Goal: Check status

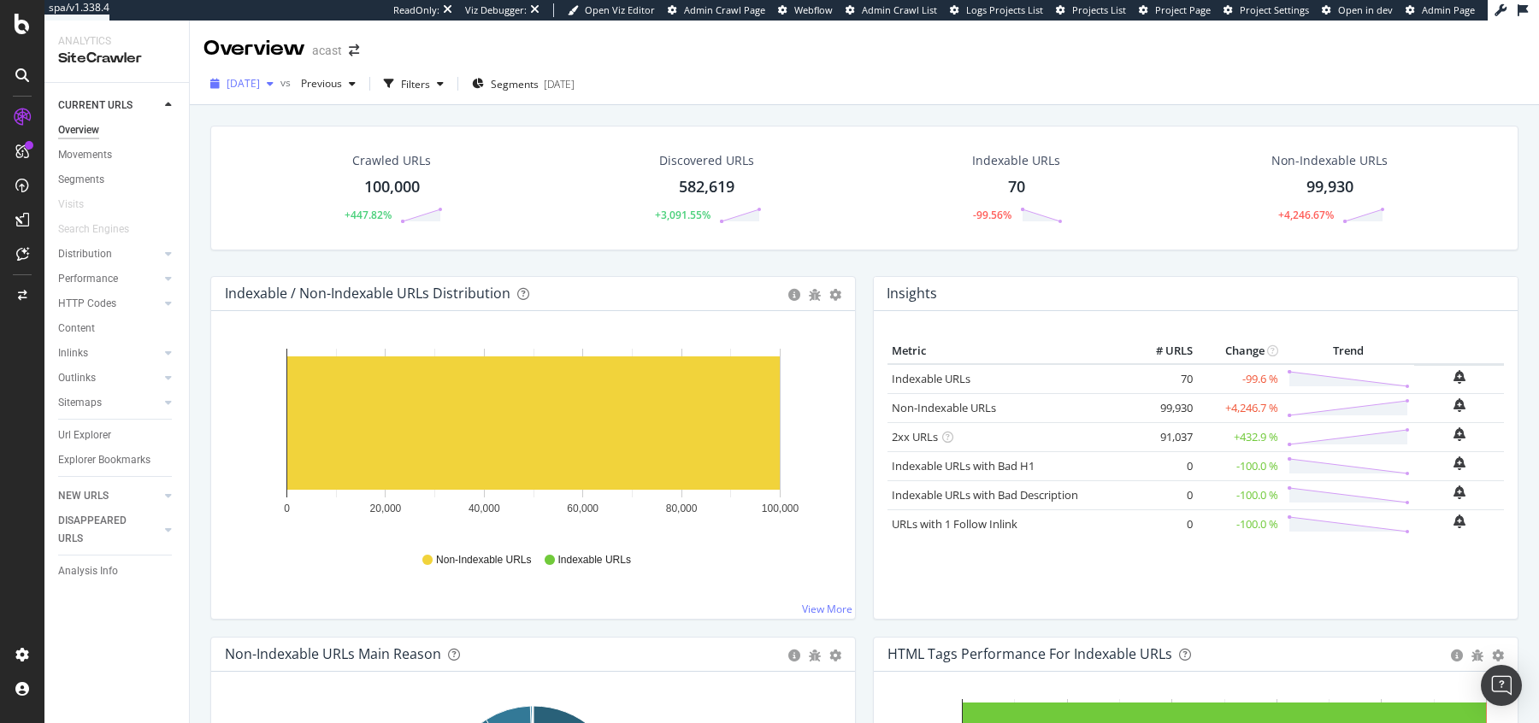
click at [260, 83] on span "[DATE]" at bounding box center [243, 83] width 33 height 15
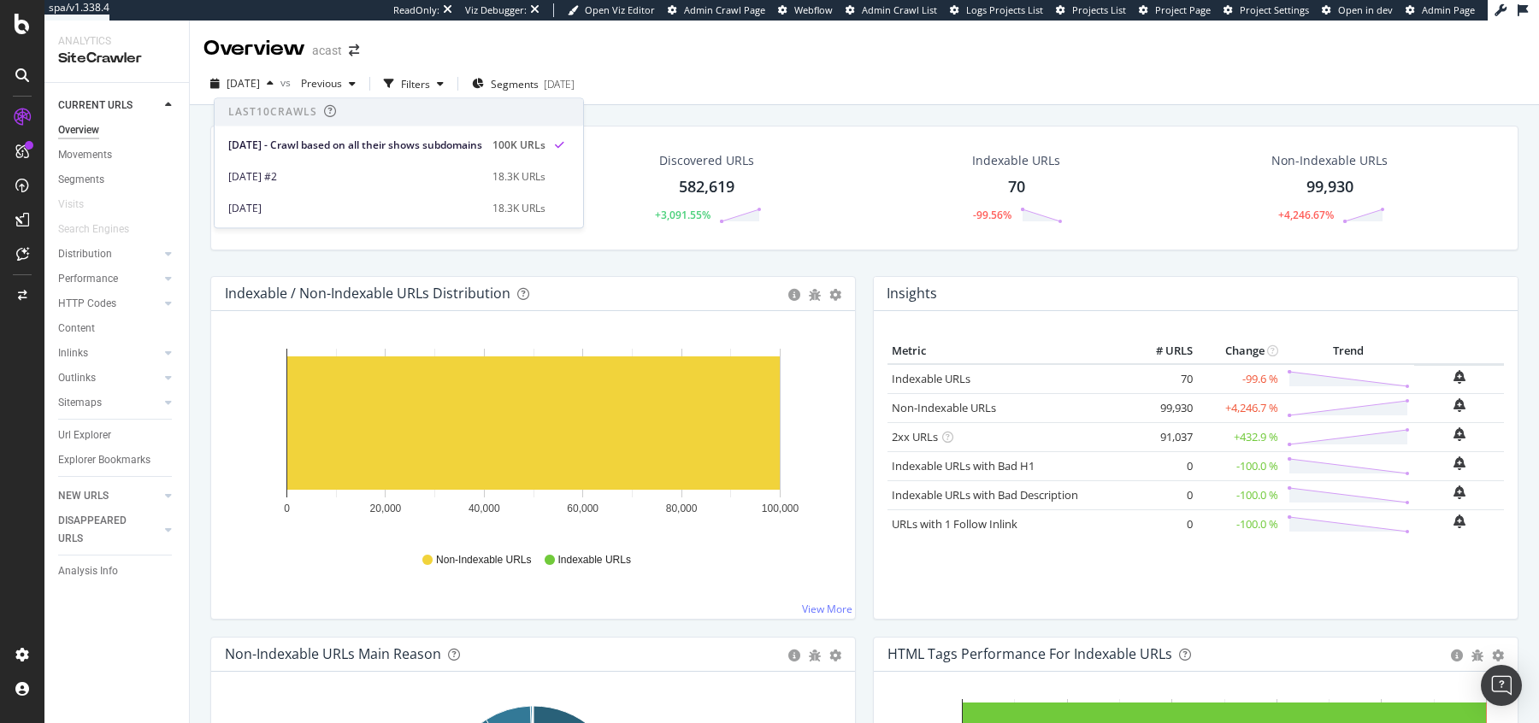
click at [797, 51] on div "Overview acast" at bounding box center [864, 42] width 1349 height 43
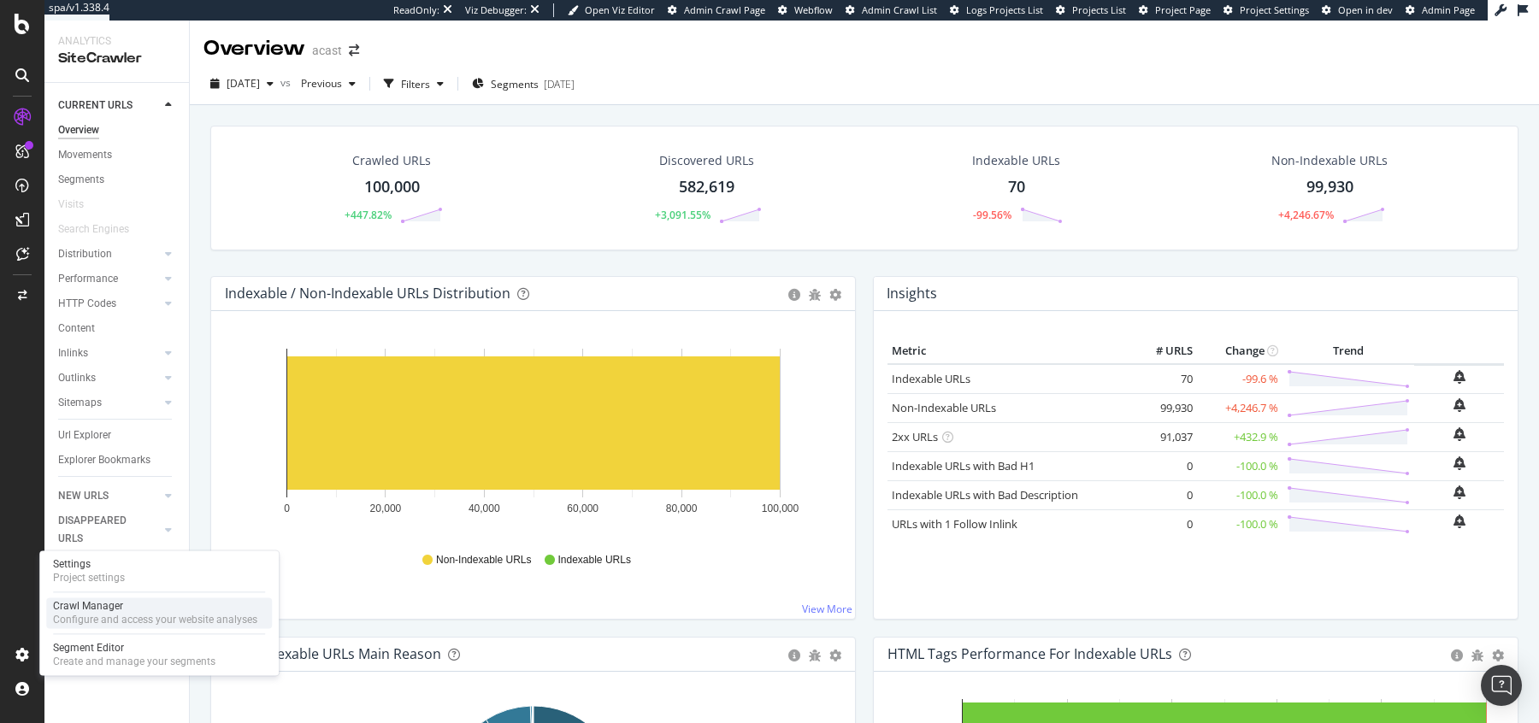
click at [91, 598] on div "Crawl Manager Configure and access your website analyses" at bounding box center [159, 613] width 226 height 31
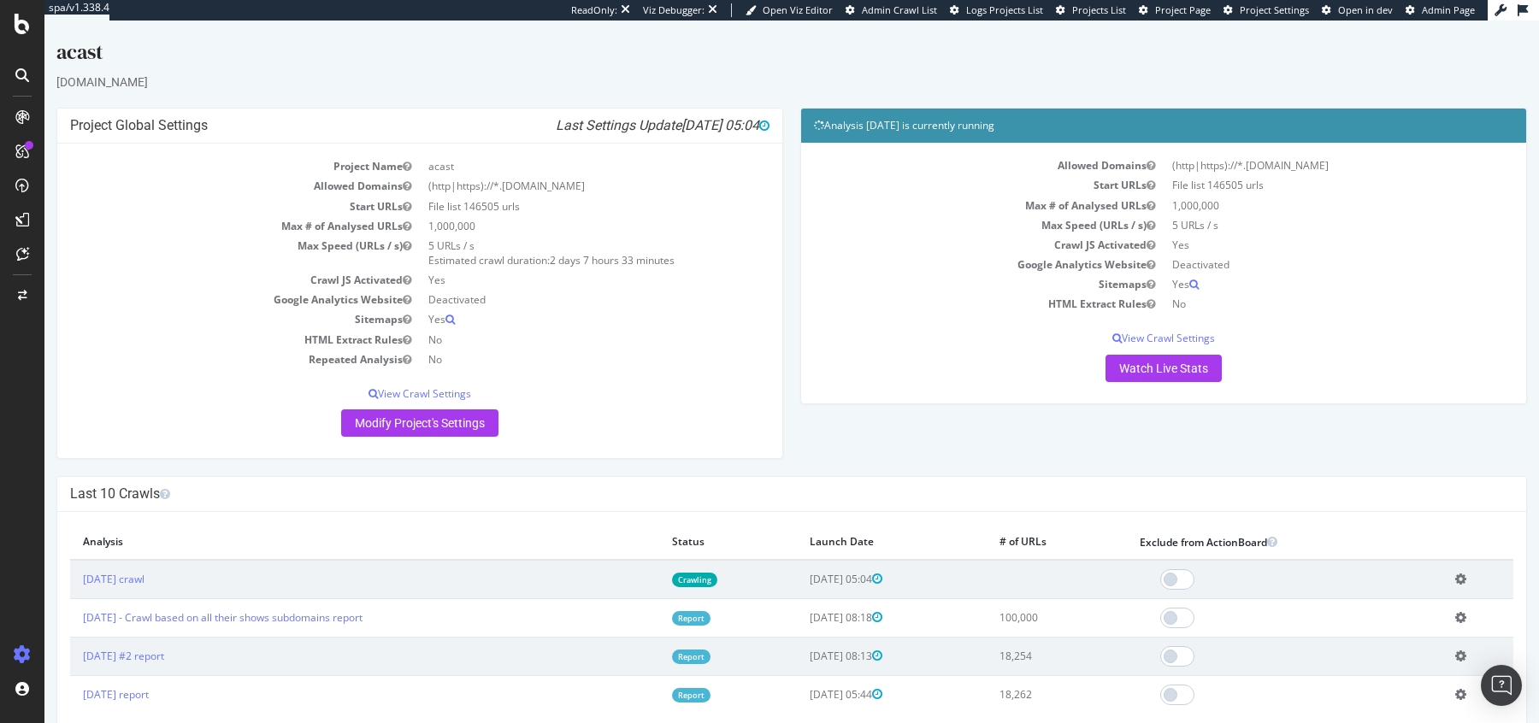
click at [714, 581] on link "Crawling" at bounding box center [694, 580] width 45 height 15
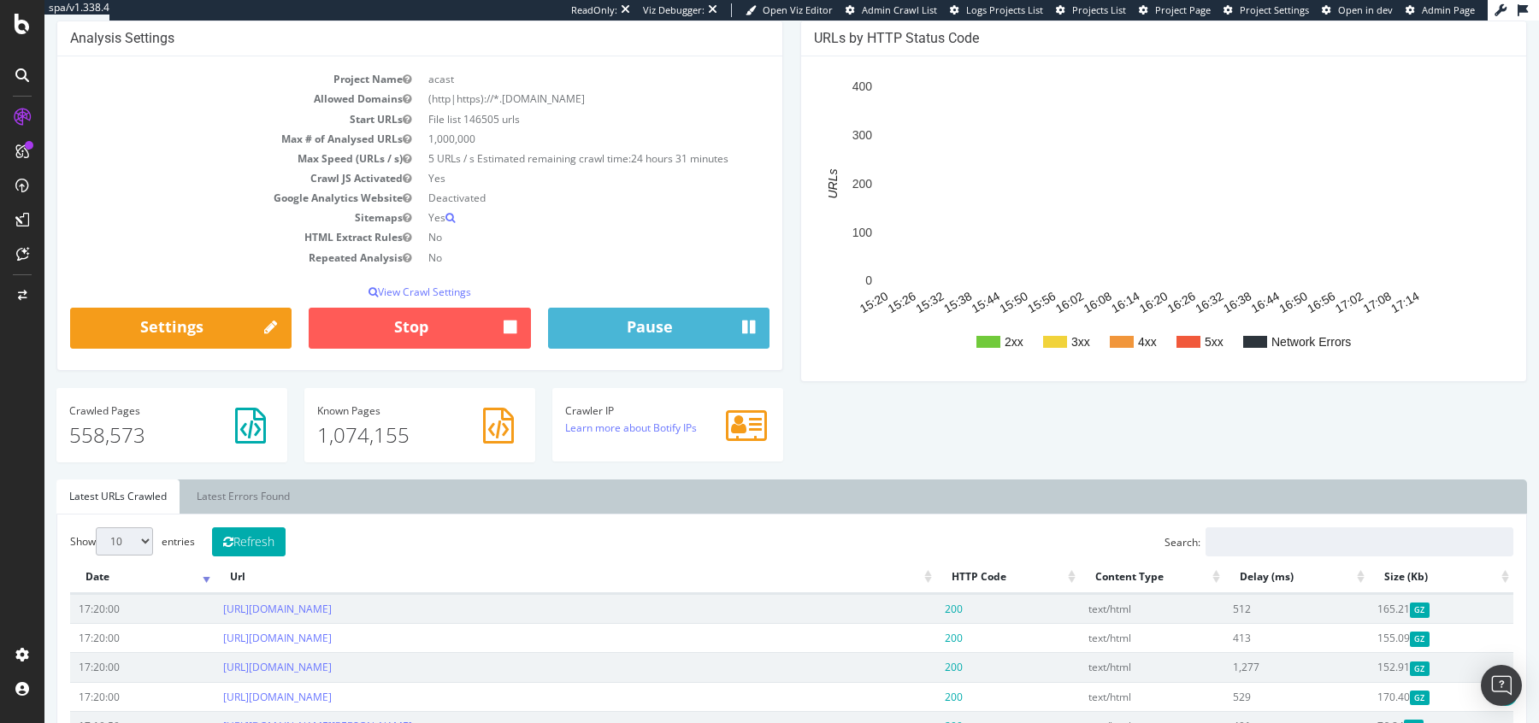
scroll to position [186, 0]
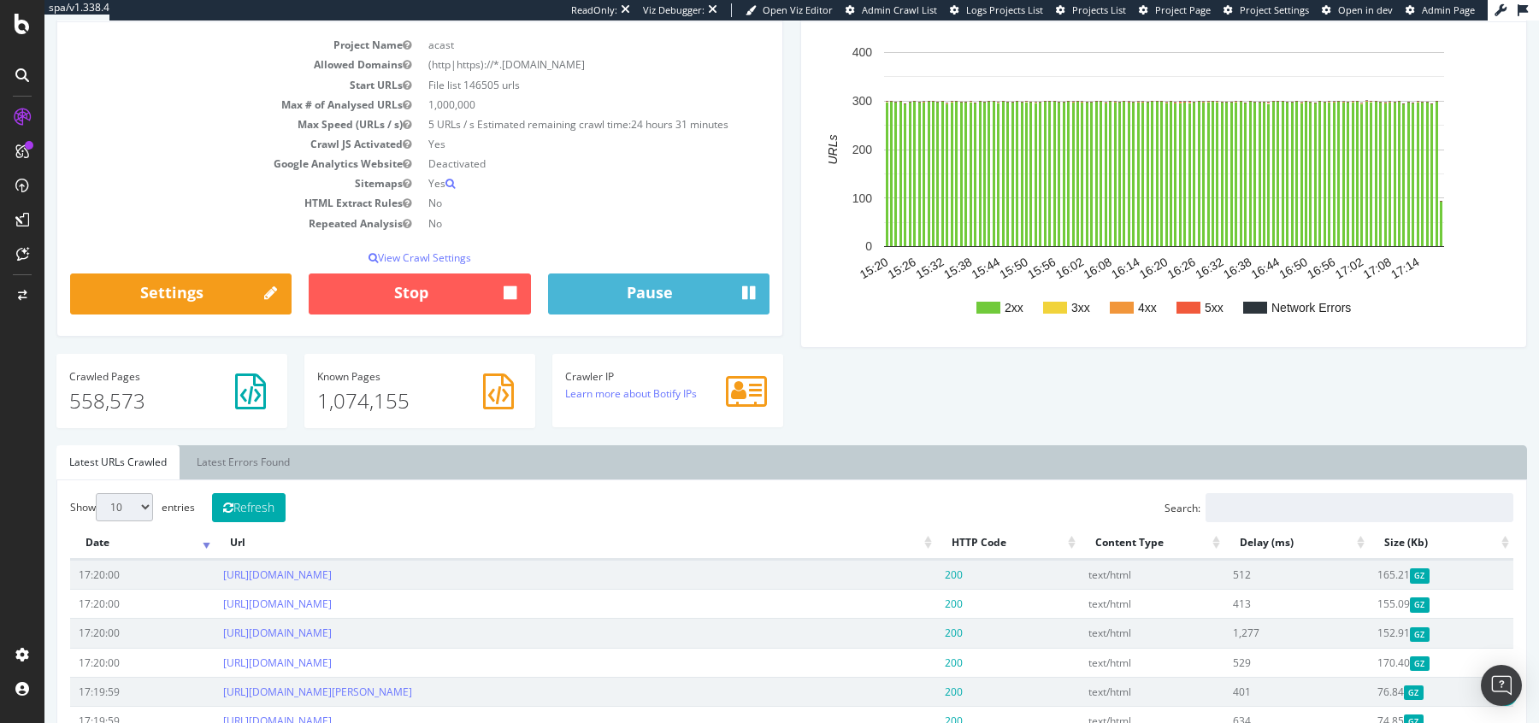
click at [153, 401] on p "558,573" at bounding box center [171, 401] width 205 height 29
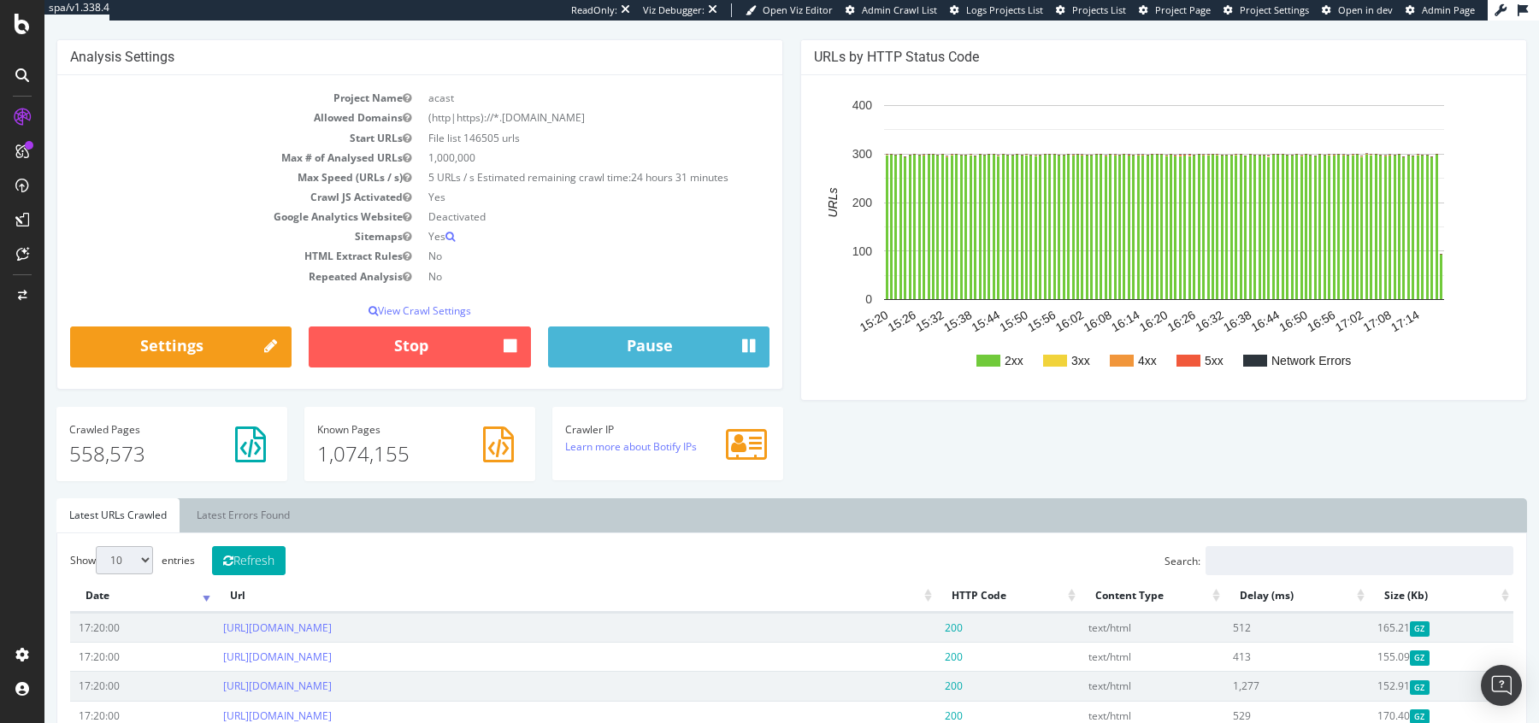
scroll to position [138, 0]
